Goal: Find contact information: Find contact information

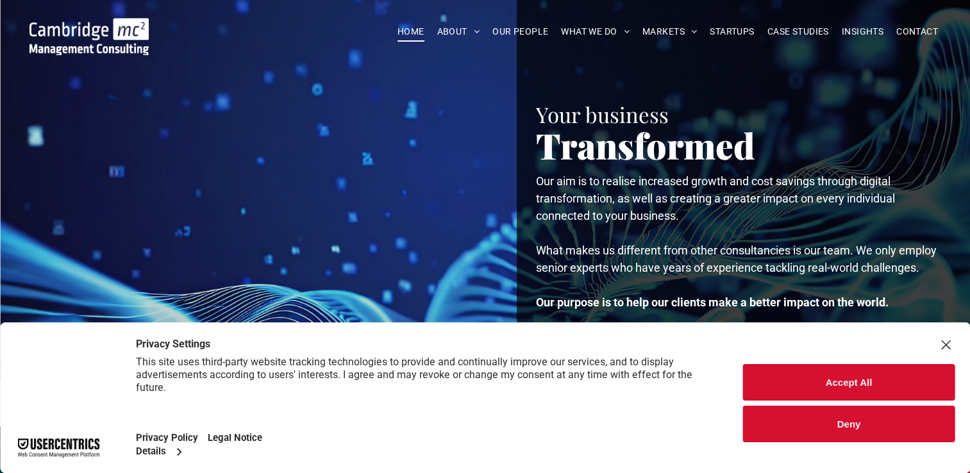
click at [947, 346] on div "Close Layer" at bounding box center [945, 345] width 18 height 18
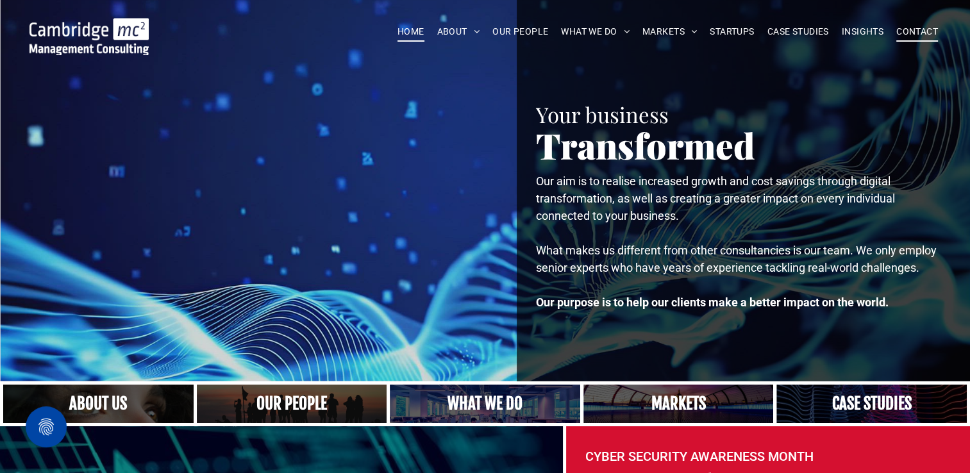
click at [917, 33] on span "CONTACT" at bounding box center [917, 32] width 42 height 20
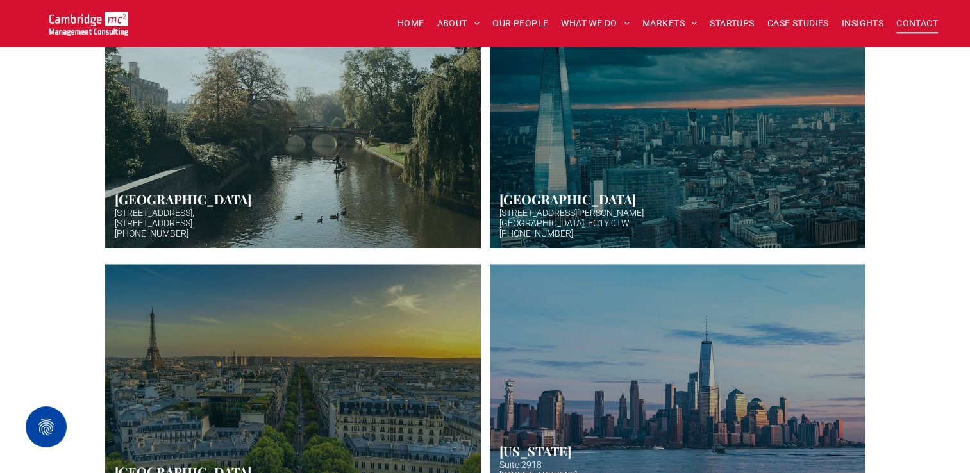
scroll to position [449, 0]
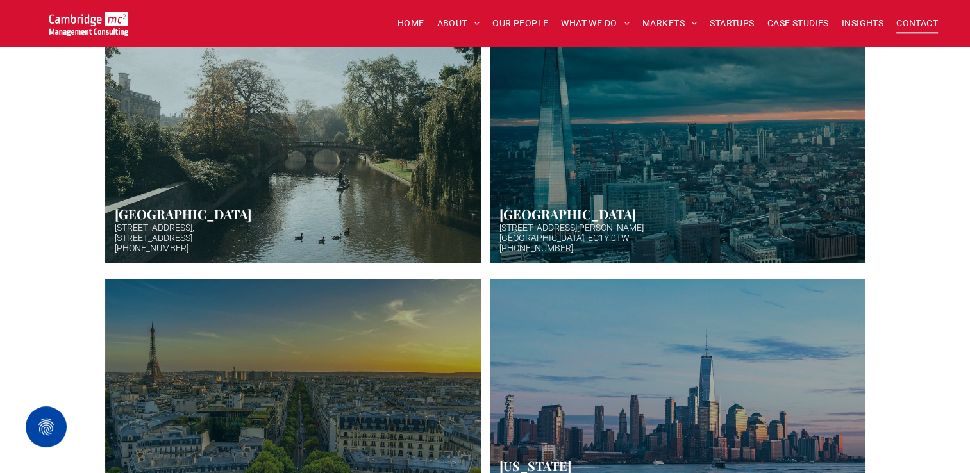
click at [258, 177] on link at bounding box center [293, 135] width 398 height 272
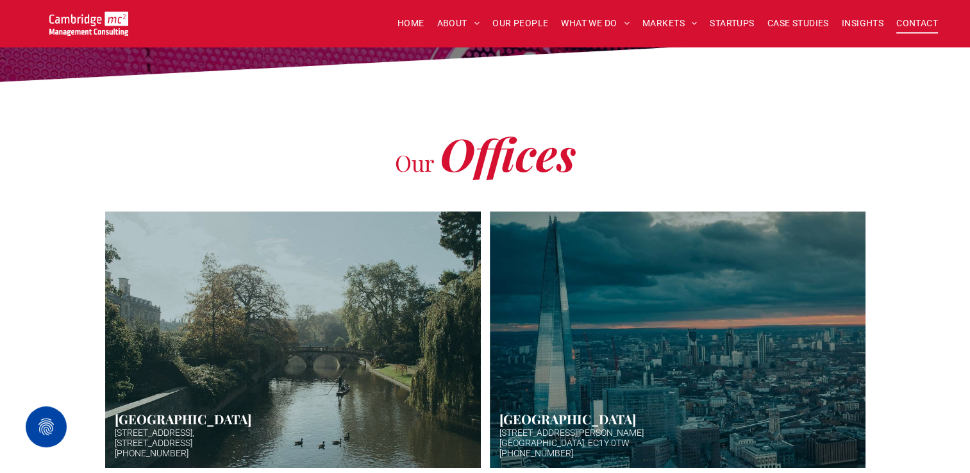
scroll to position [192, 0]
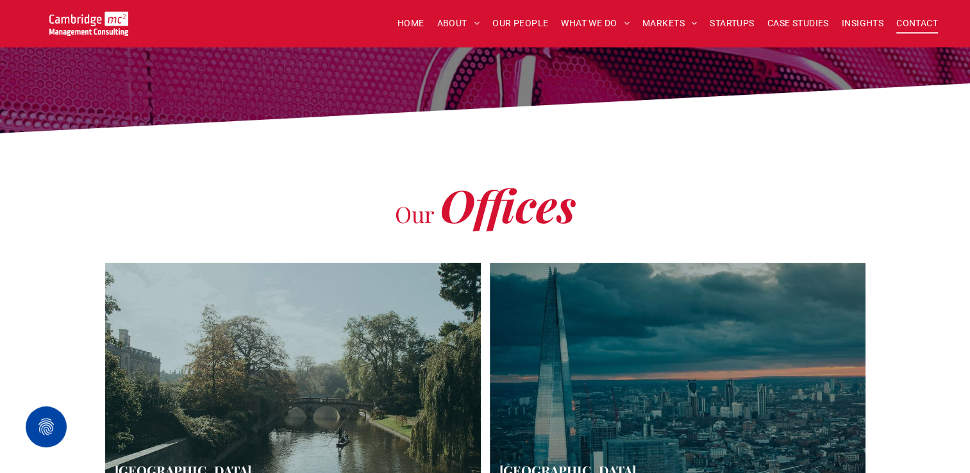
click at [308, 362] on link at bounding box center [293, 391] width 398 height 272
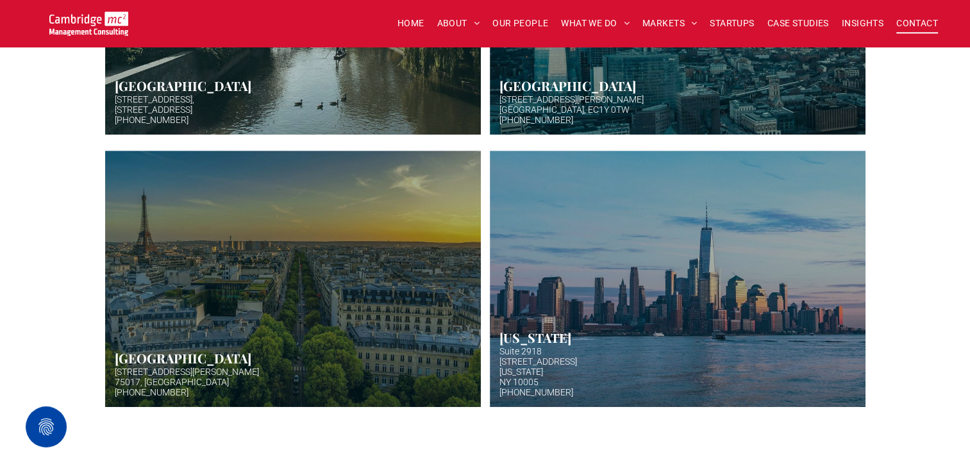
scroll to position [256, 0]
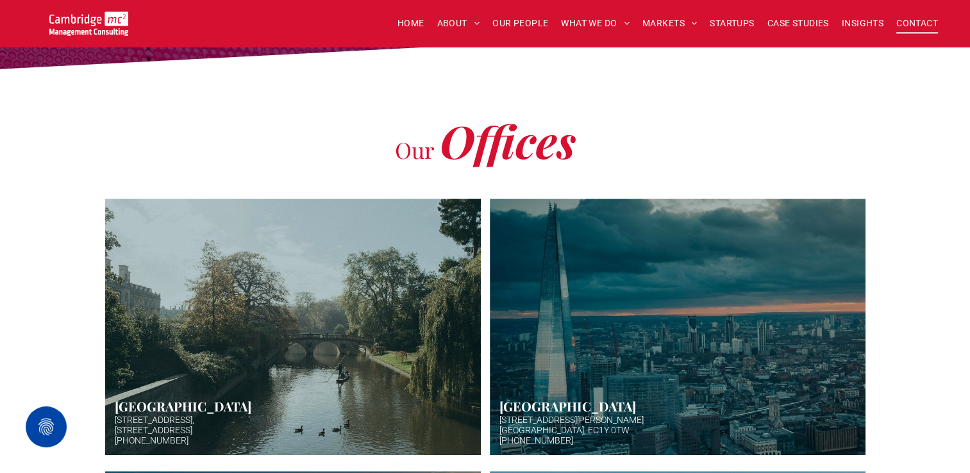
click at [276, 338] on link at bounding box center [293, 327] width 398 height 272
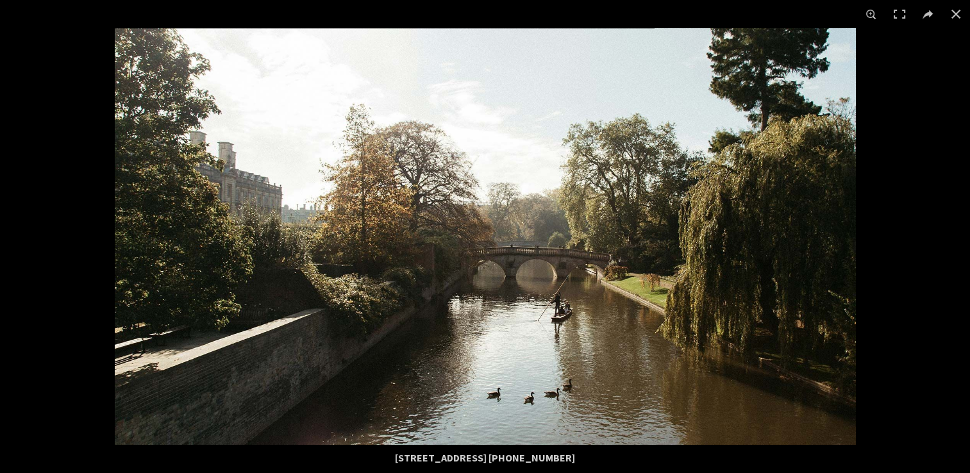
drag, startPoint x: 609, startPoint y: 458, endPoint x: 554, endPoint y: 457, distance: 55.1
click at [554, 457] on div "5 High Green, Cambridge, CB22 5EG +44 (0)1223 750335" at bounding box center [485, 458] width 615 height 26
copy div "1223 750335"
click at [909, 158] on div at bounding box center [485, 236] width 970 height 473
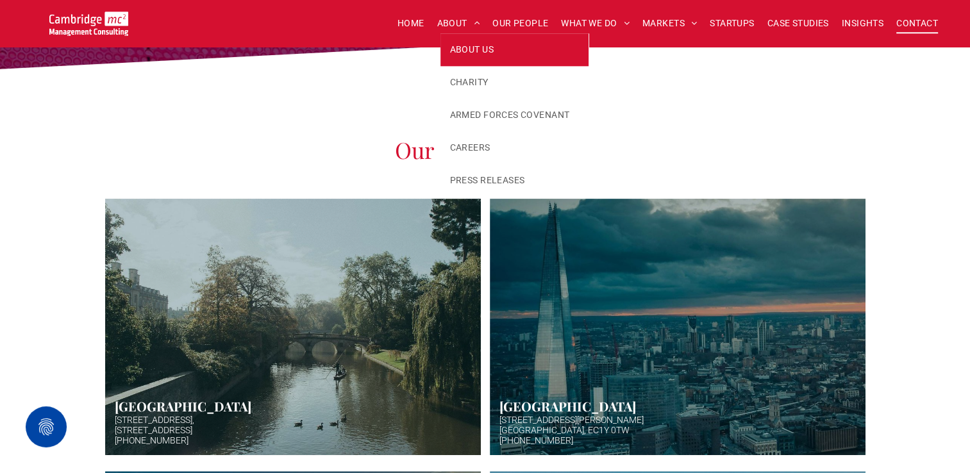
click at [458, 43] on span "ABOUT US" at bounding box center [472, 49] width 44 height 13
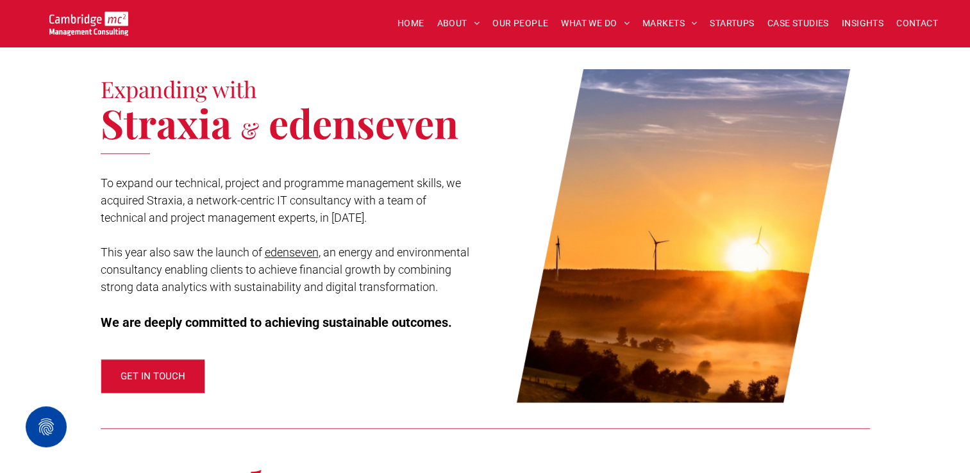
scroll to position [1410, 0]
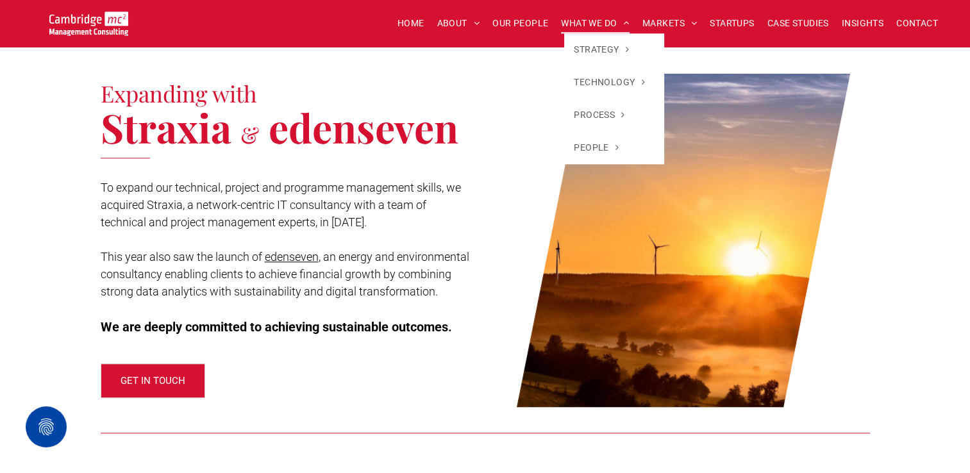
click at [582, 22] on span "WHAT WE DO" at bounding box center [595, 23] width 69 height 20
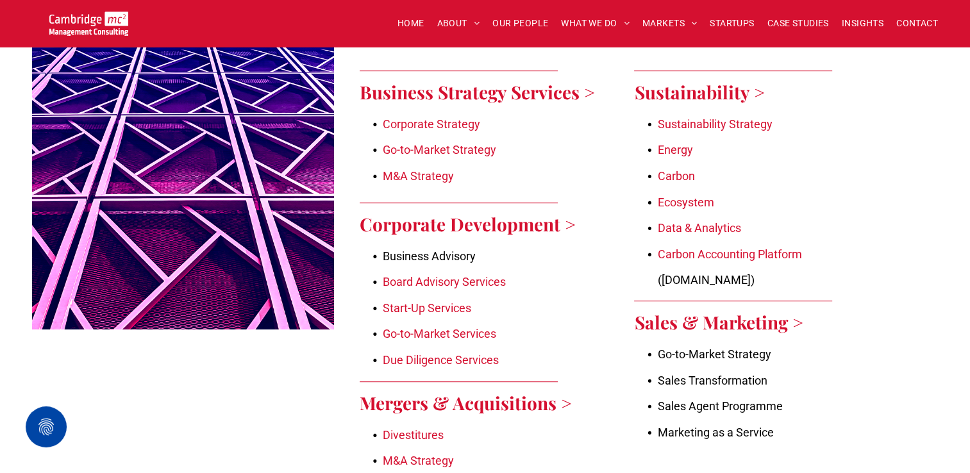
scroll to position [769, 0]
